Goal: Task Accomplishment & Management: Use online tool/utility

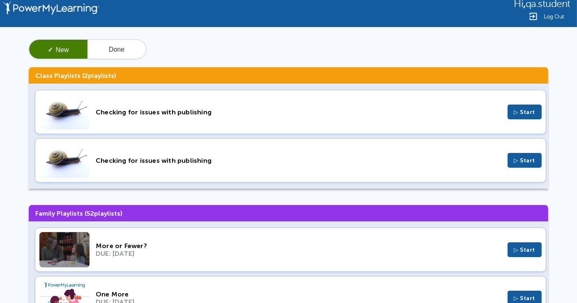
scroll to position [5, 0]
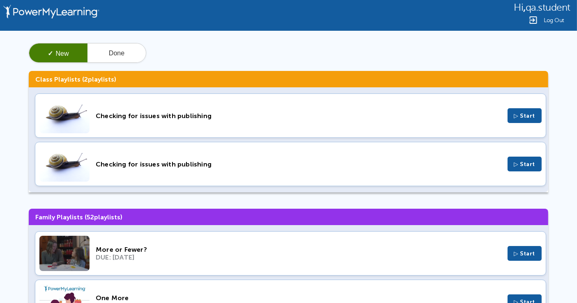
click at [175, 115] on div "Checking for issues with publishing" at bounding box center [298, 116] width 405 height 8
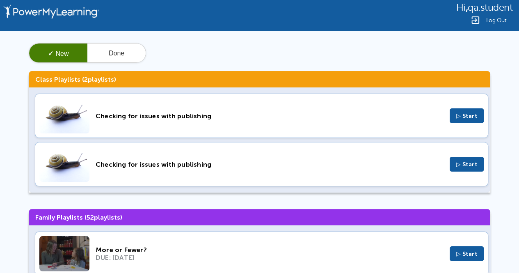
click at [185, 169] on div "Checking for issues with publishing ▷ Start" at bounding box center [261, 164] width 453 height 44
click at [487, 18] on span "Log Out" at bounding box center [496, 20] width 21 height 6
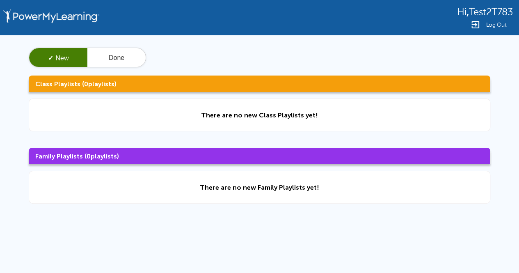
click at [485, 25] on div "Log Out" at bounding box center [484, 25] width 55 height 10
click at [117, 63] on button "Done" at bounding box center [116, 58] width 58 height 20
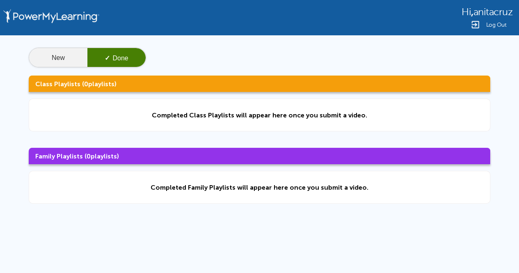
click at [66, 55] on button "New" at bounding box center [58, 58] width 58 height 20
